Goal: Task Accomplishment & Management: Manage account settings

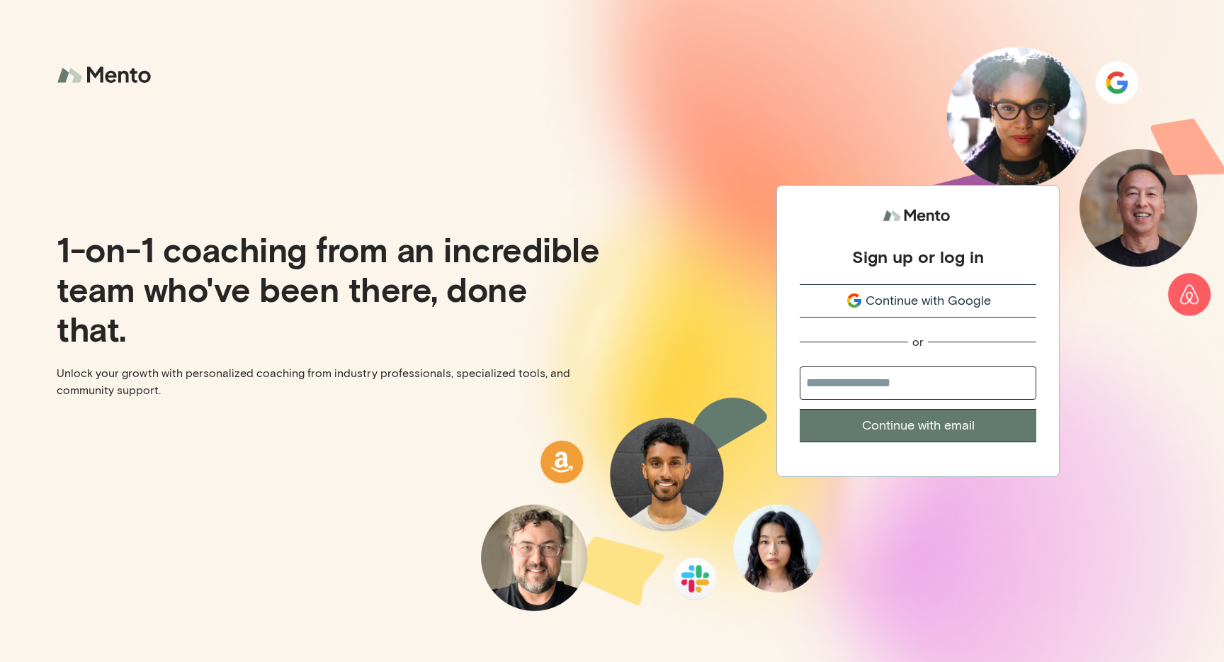
click at [859, 380] on input "email" at bounding box center [918, 382] width 237 height 33
type input "**********"
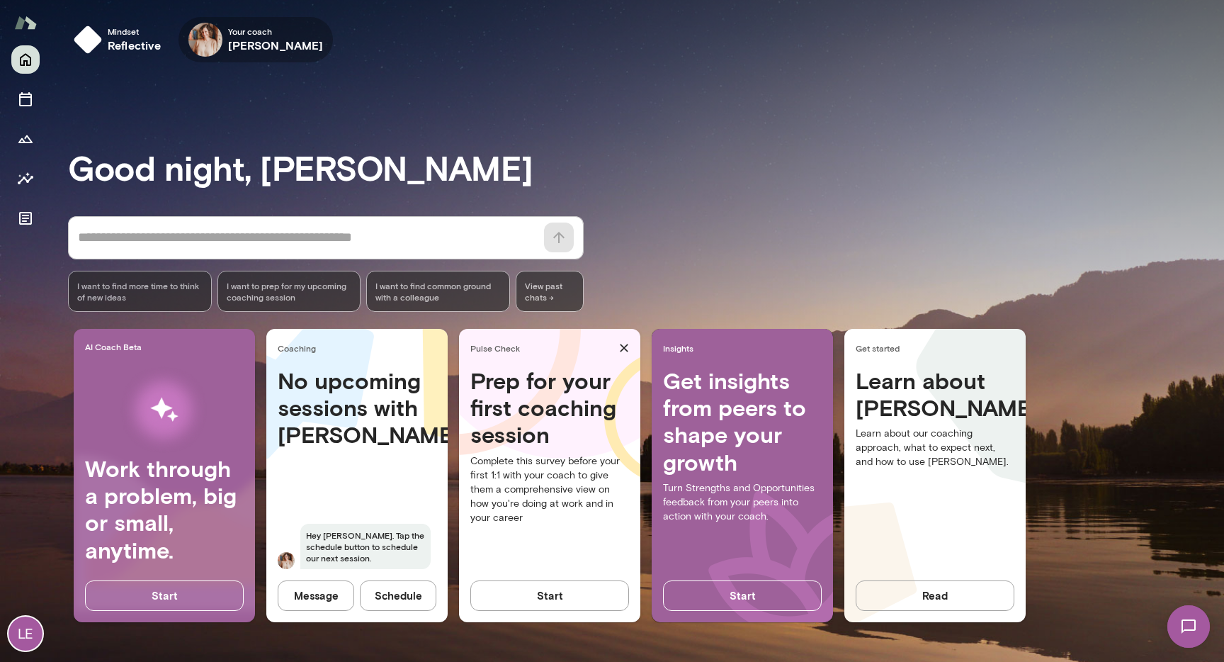
click at [0, 0] on icon "button" at bounding box center [0, 0] width 0 height 0
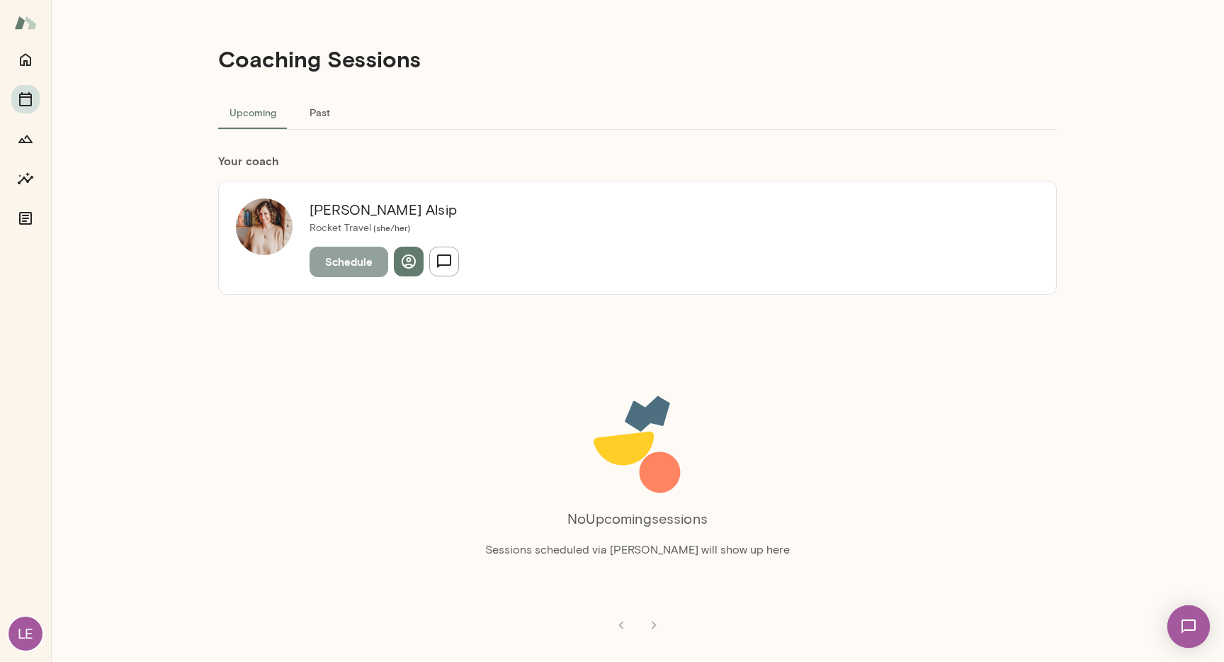
click at [359, 259] on button "Schedule" at bounding box center [349, 262] width 79 height 30
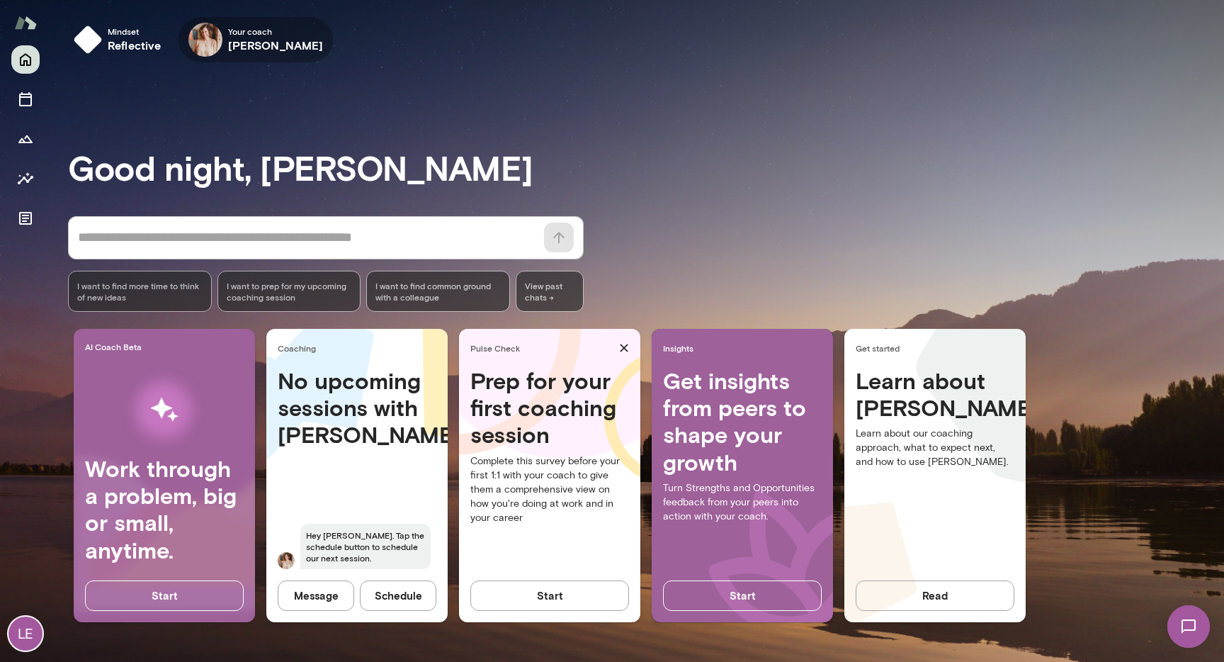
click at [239, 34] on span "Your coach" at bounding box center [276, 31] width 96 height 11
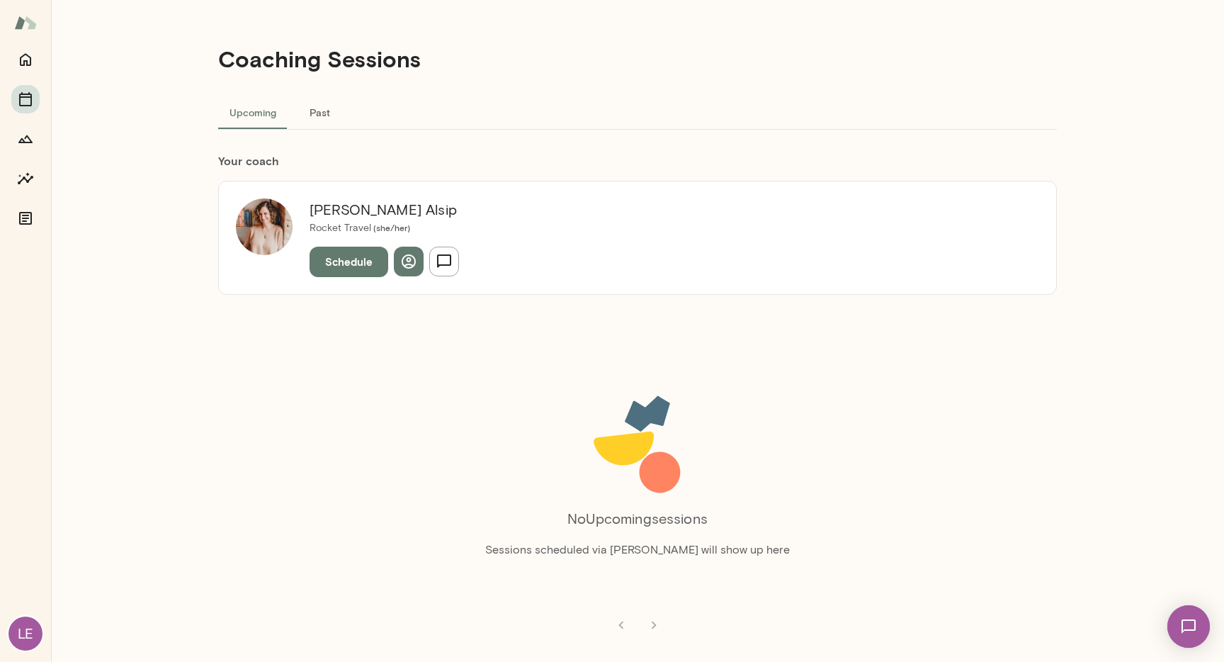
click at [23, 647] on div "LE" at bounding box center [26, 633] width 34 height 34
click at [152, 93] on button "View or edit profile" at bounding box center [130, 85] width 89 height 15
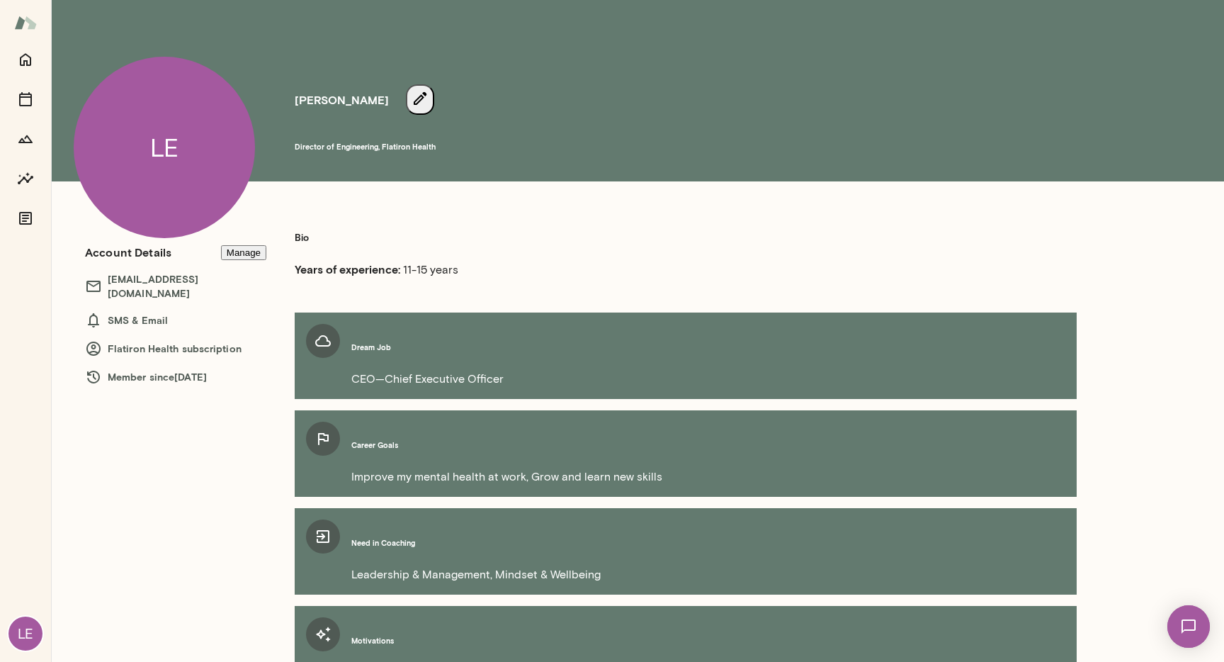
click at [239, 256] on button "Manage" at bounding box center [243, 252] width 45 height 15
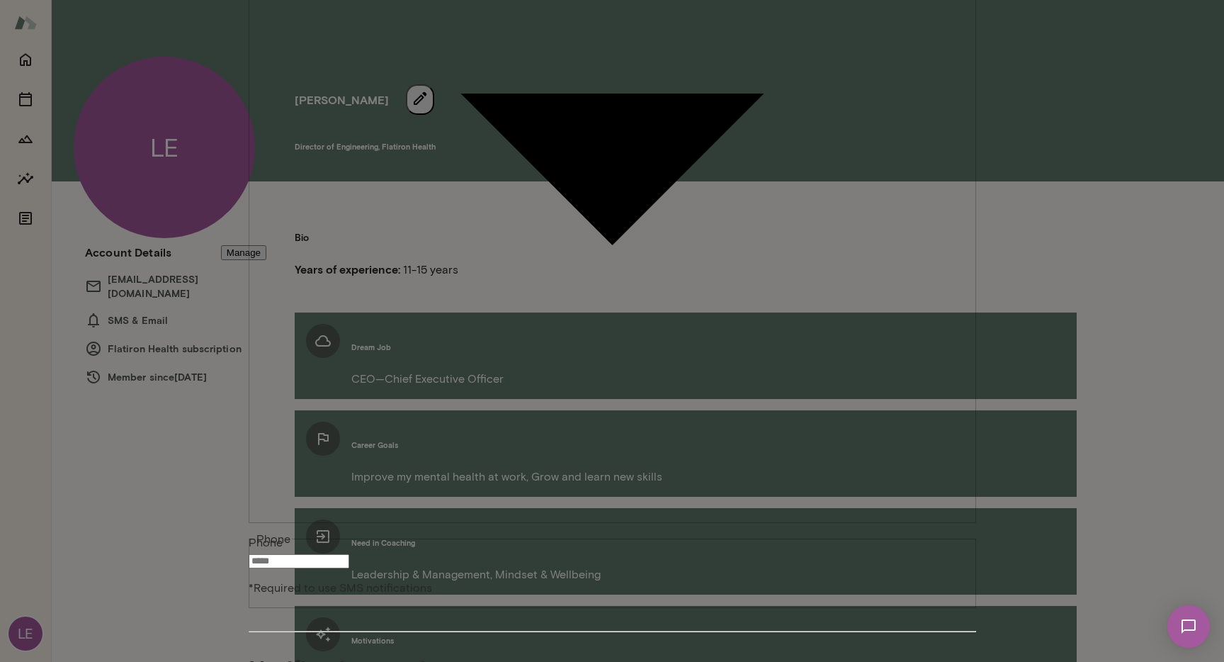
scroll to position [4, 0]
